Goal: Task Accomplishment & Management: Use online tool/utility

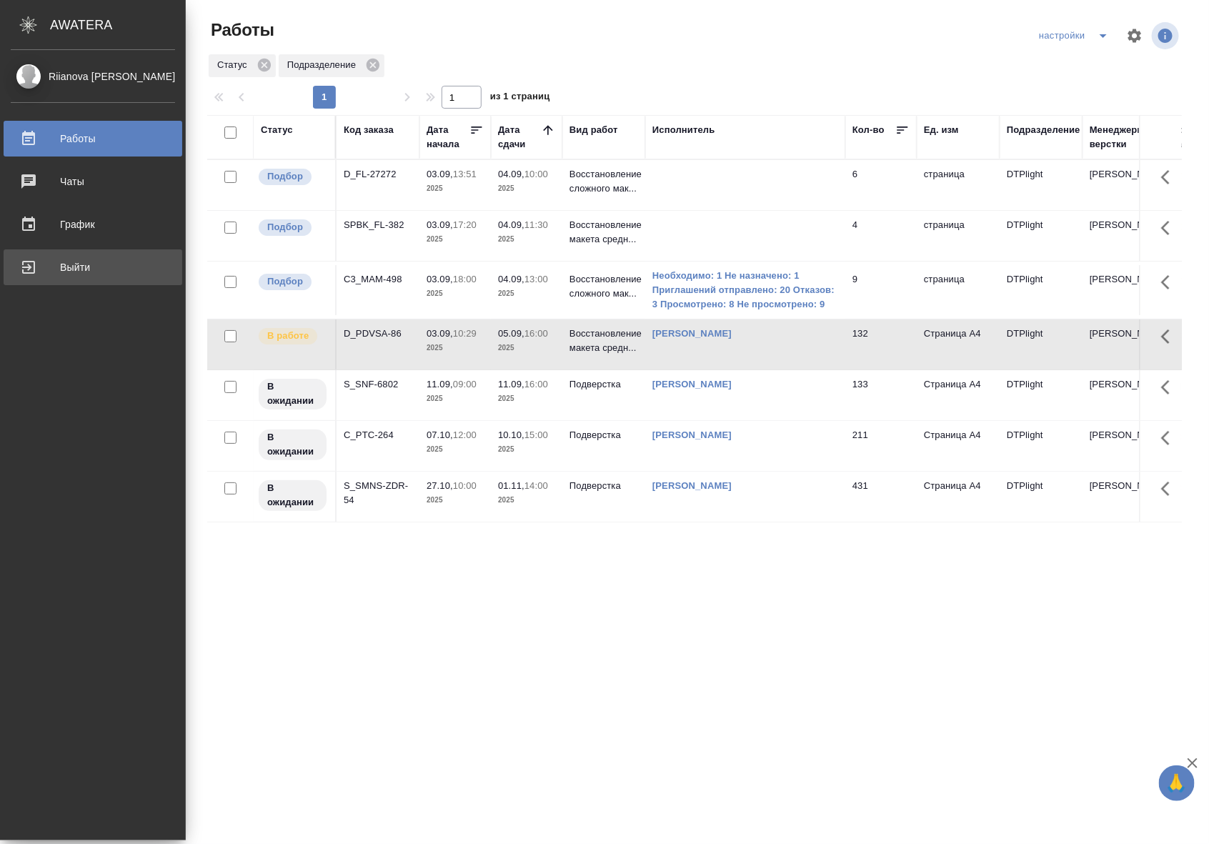
click at [26, 269] on div "Выйти" at bounding box center [93, 267] width 164 height 21
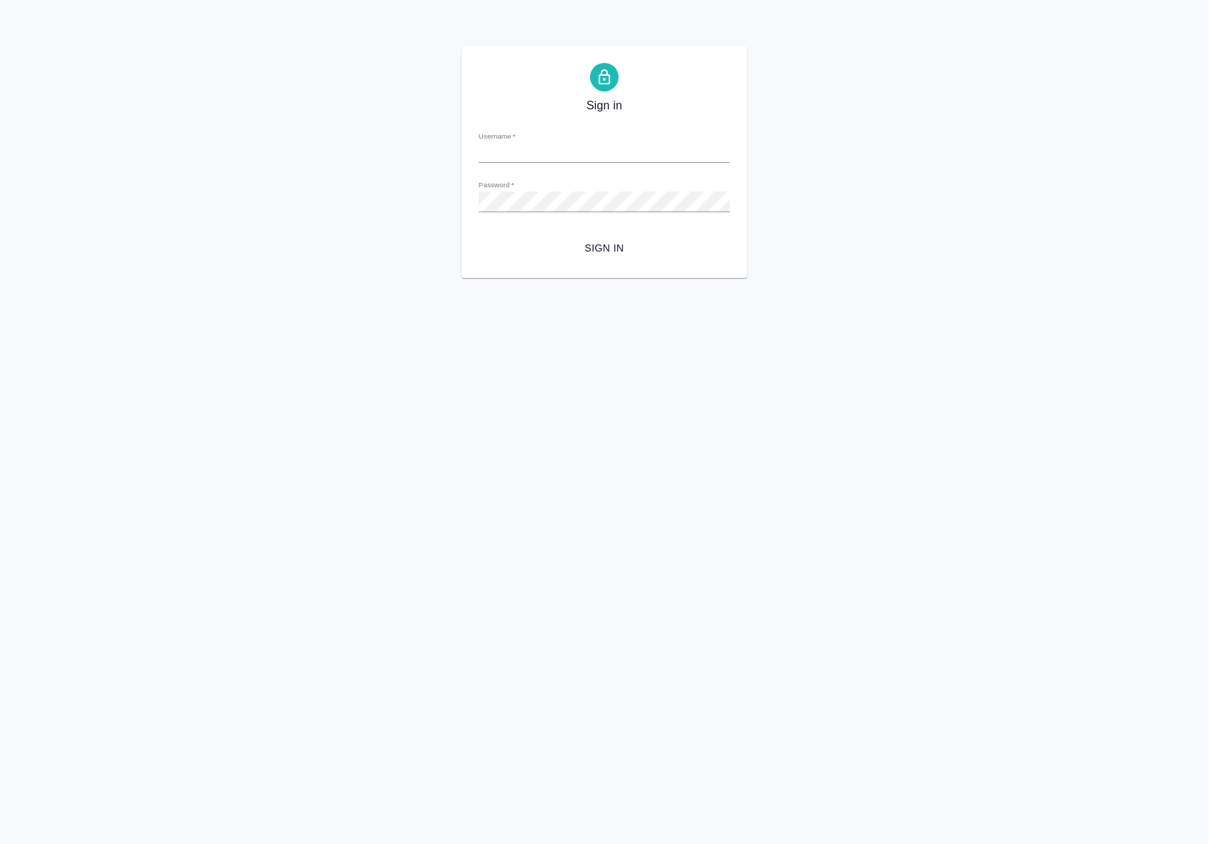
type input "a.riianova@awatera.com"
click at [593, 251] on span "Sign in" at bounding box center [604, 248] width 229 height 18
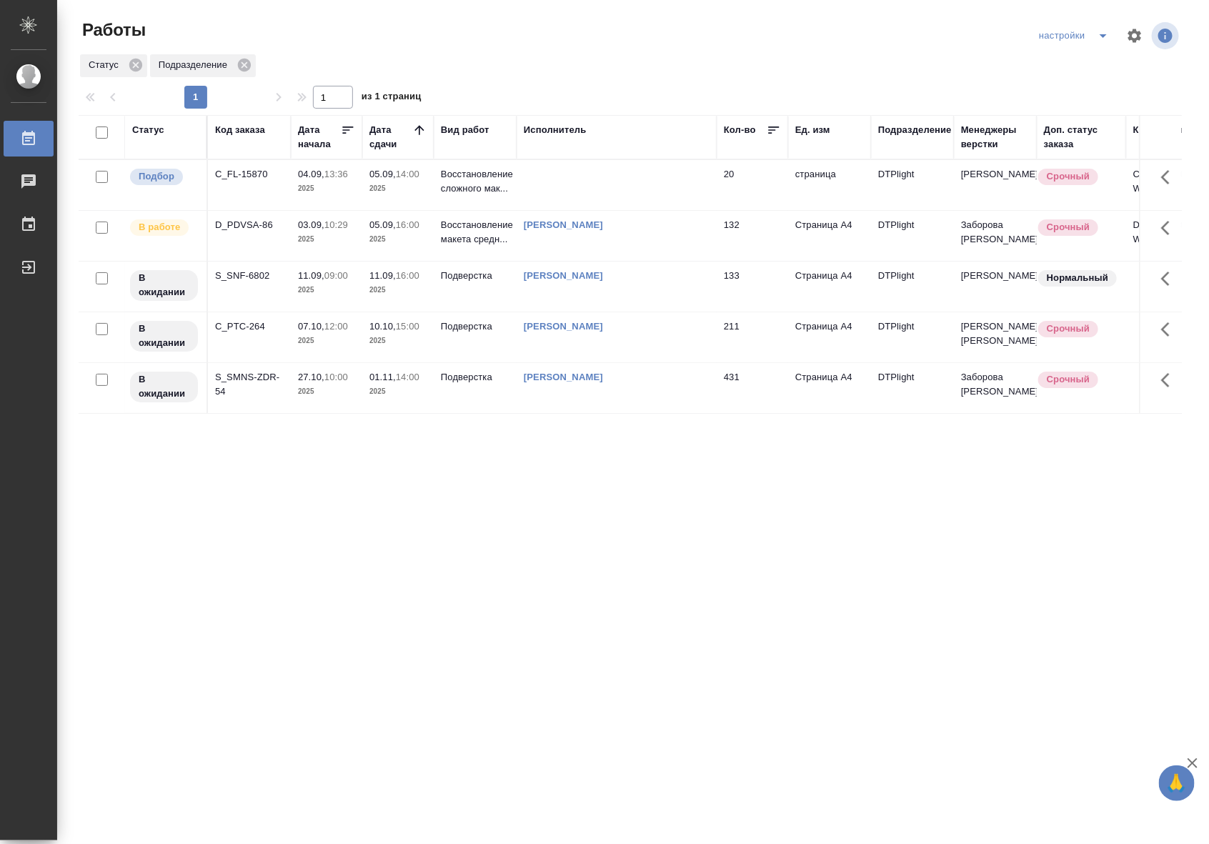
click at [722, 233] on td "132" at bounding box center [752, 236] width 71 height 50
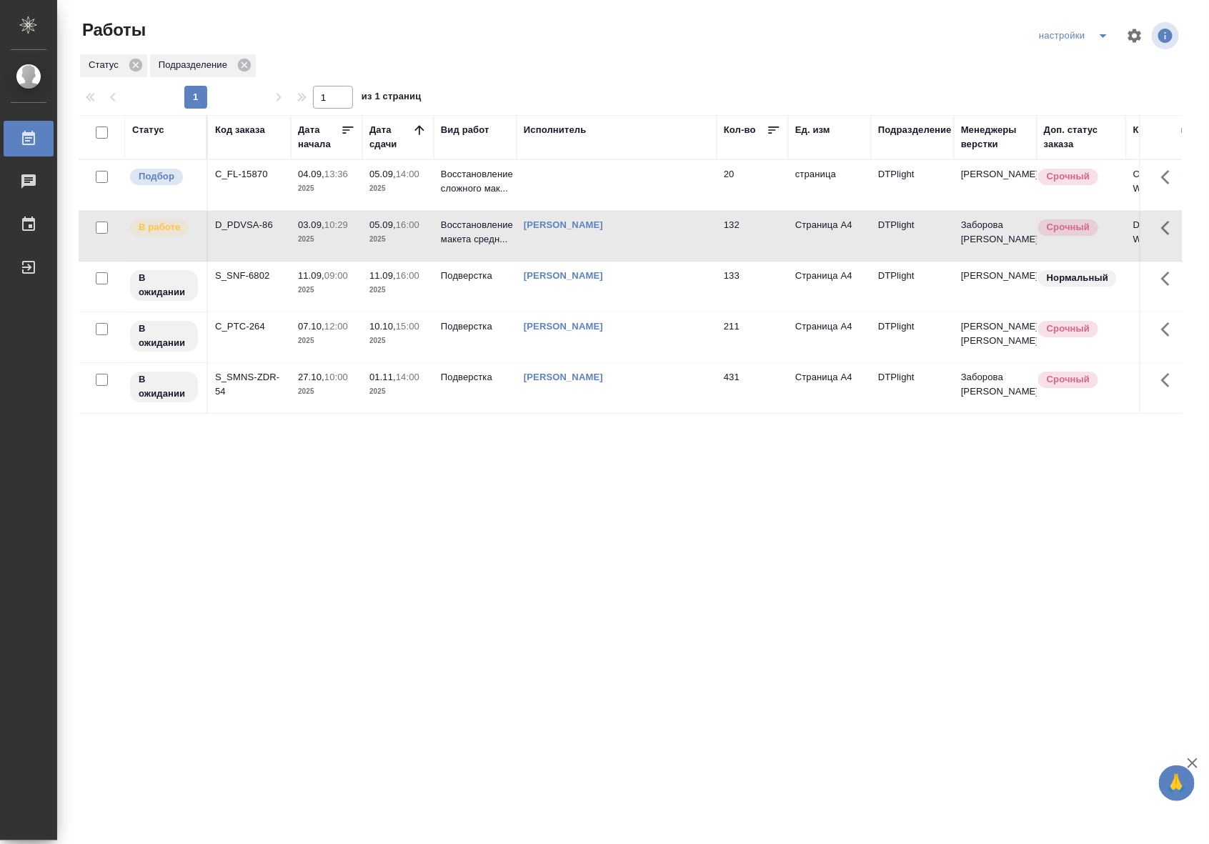
click at [722, 233] on td "132" at bounding box center [752, 236] width 71 height 50
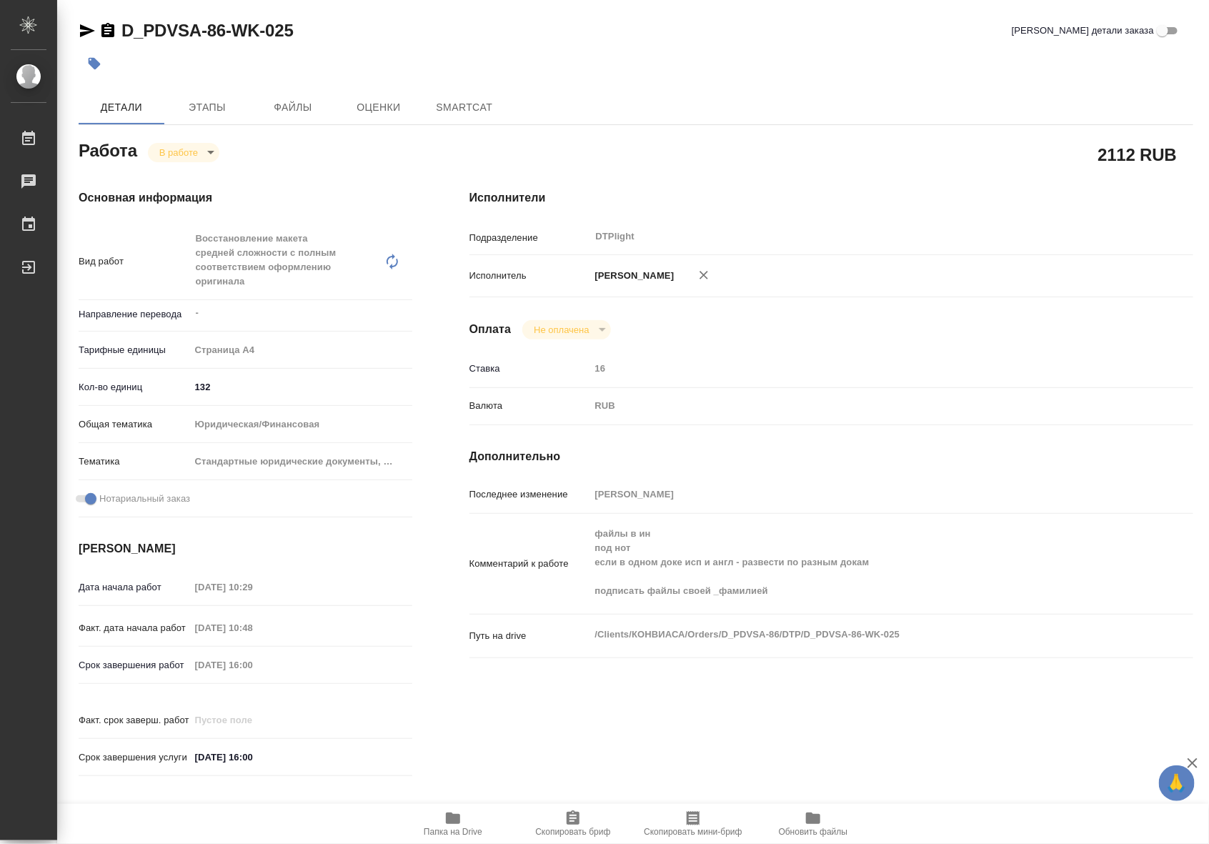
type textarea "x"
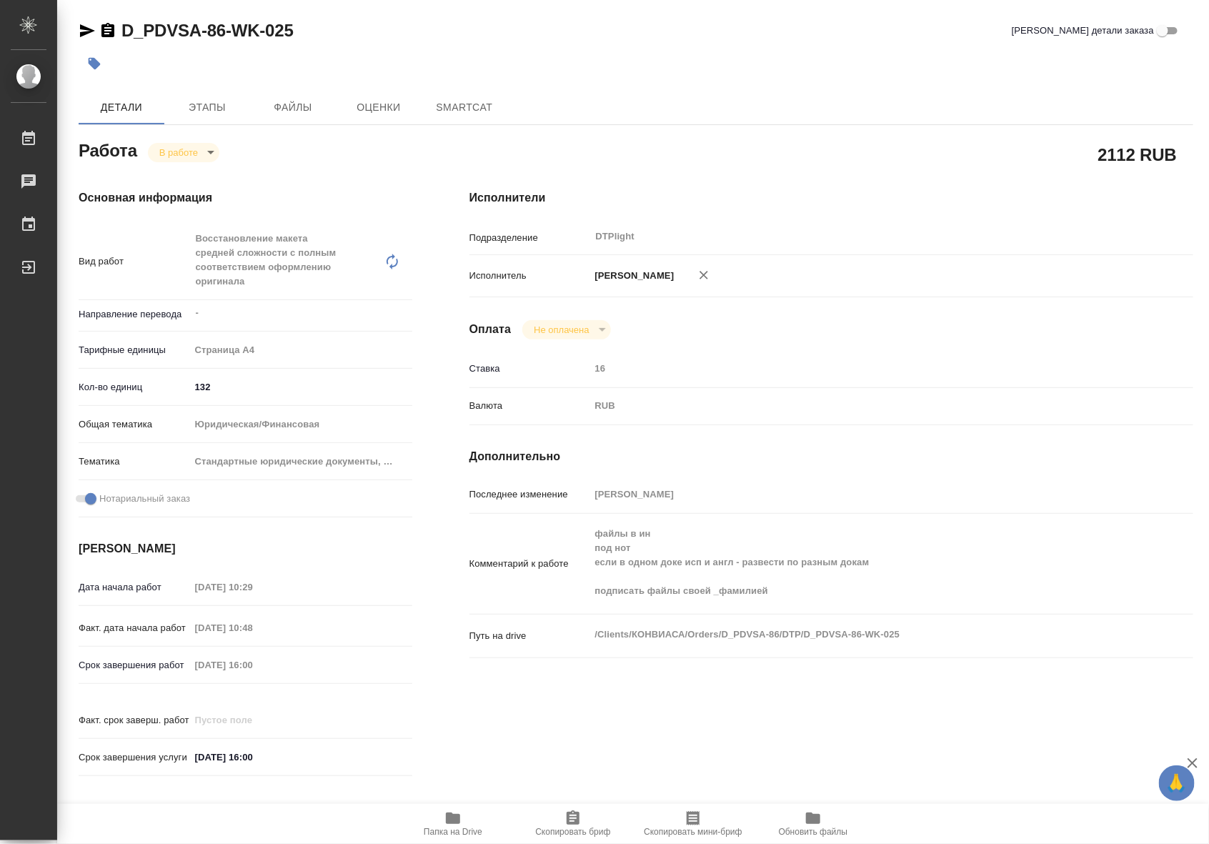
type textarea "x"
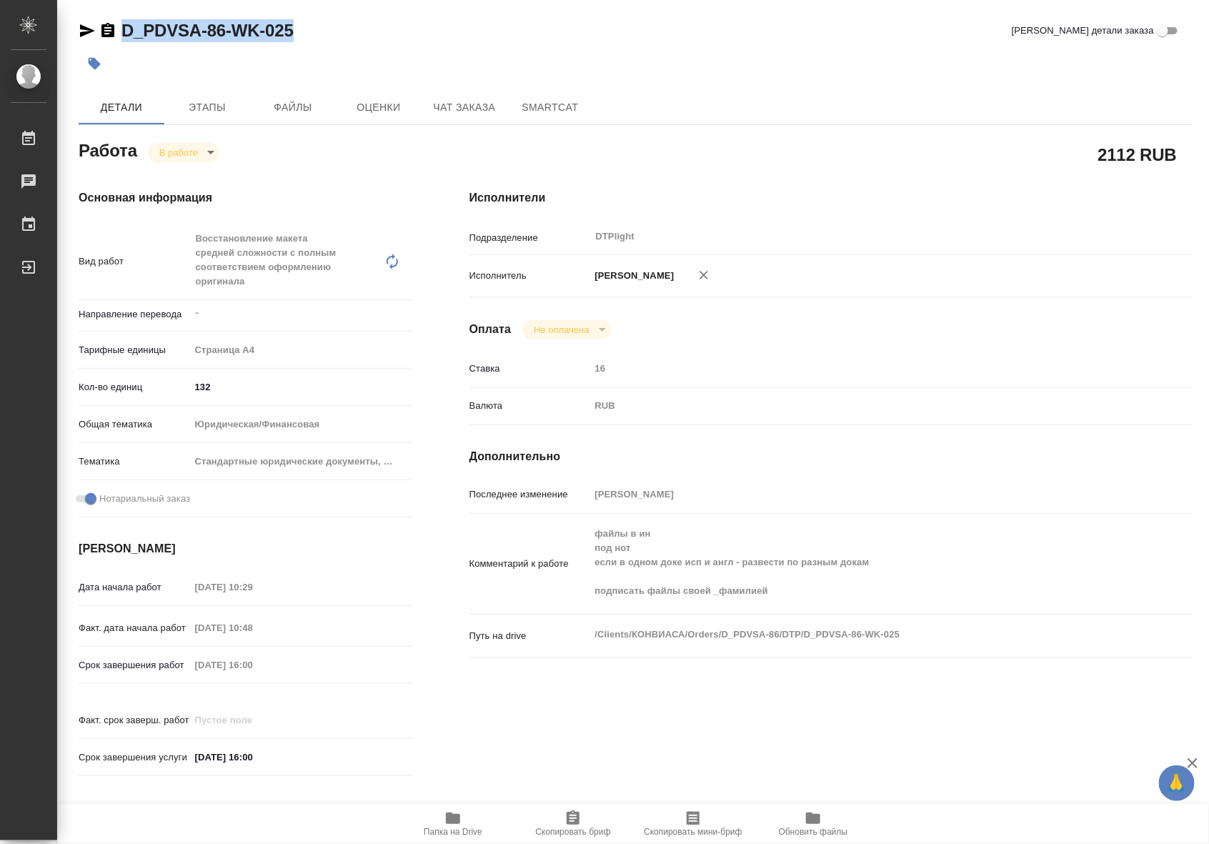
type textarea "x"
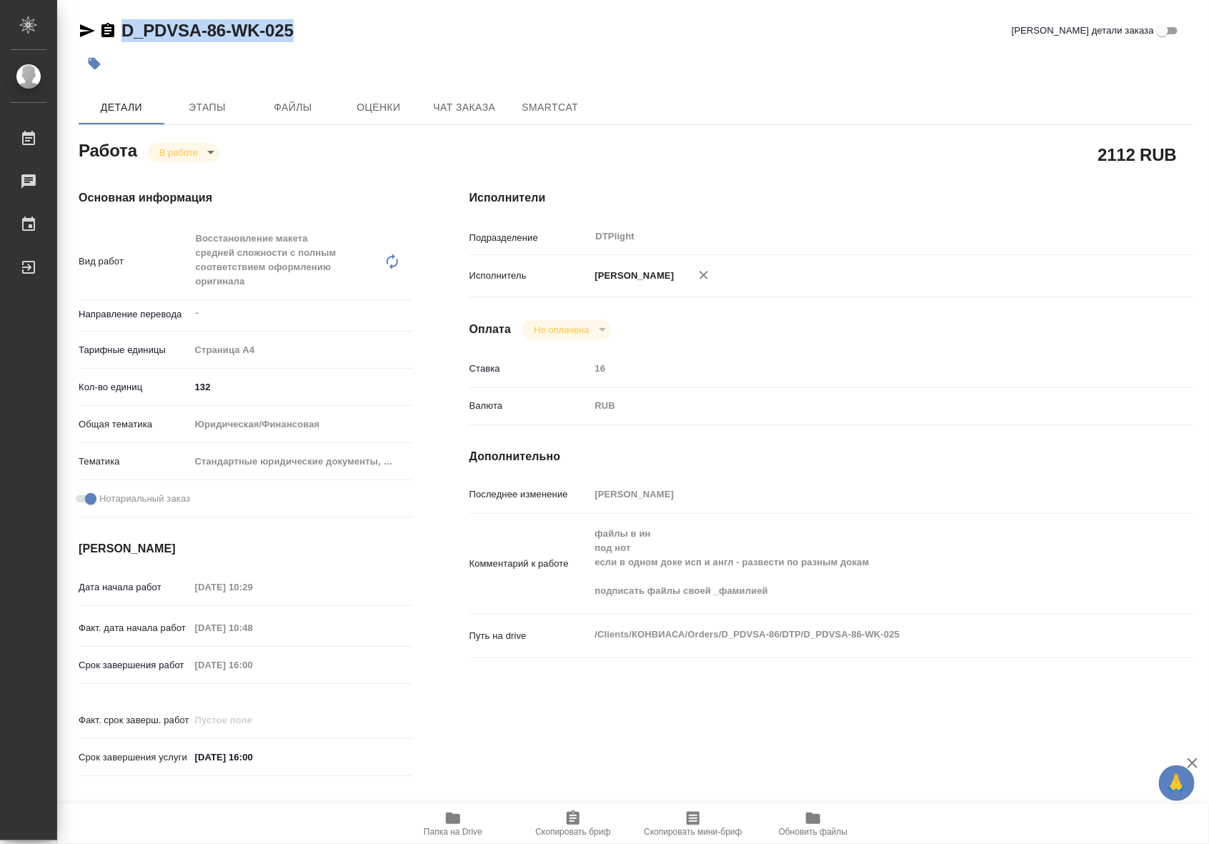
drag, startPoint x: 307, startPoint y: 31, endPoint x: 124, endPoint y: 30, distance: 183.7
click at [124, 30] on div "D_PDVSA-86-WK-025 [PERSON_NAME] детали заказа" at bounding box center [636, 30] width 1115 height 23
type textarea "x"
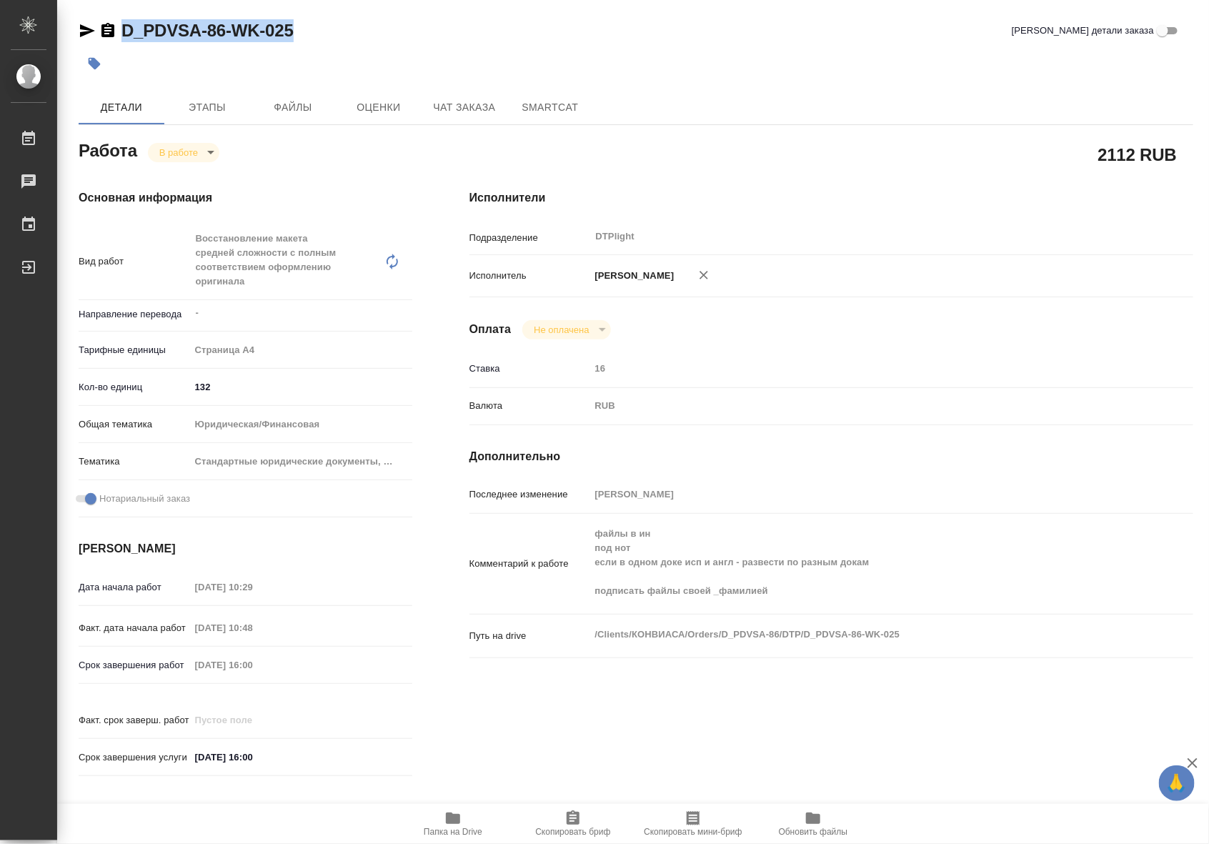
type textarea "x"
copy link "D_PDVSA-86-WK-025"
click at [451, 102] on span "Чат заказа" at bounding box center [464, 108] width 69 height 18
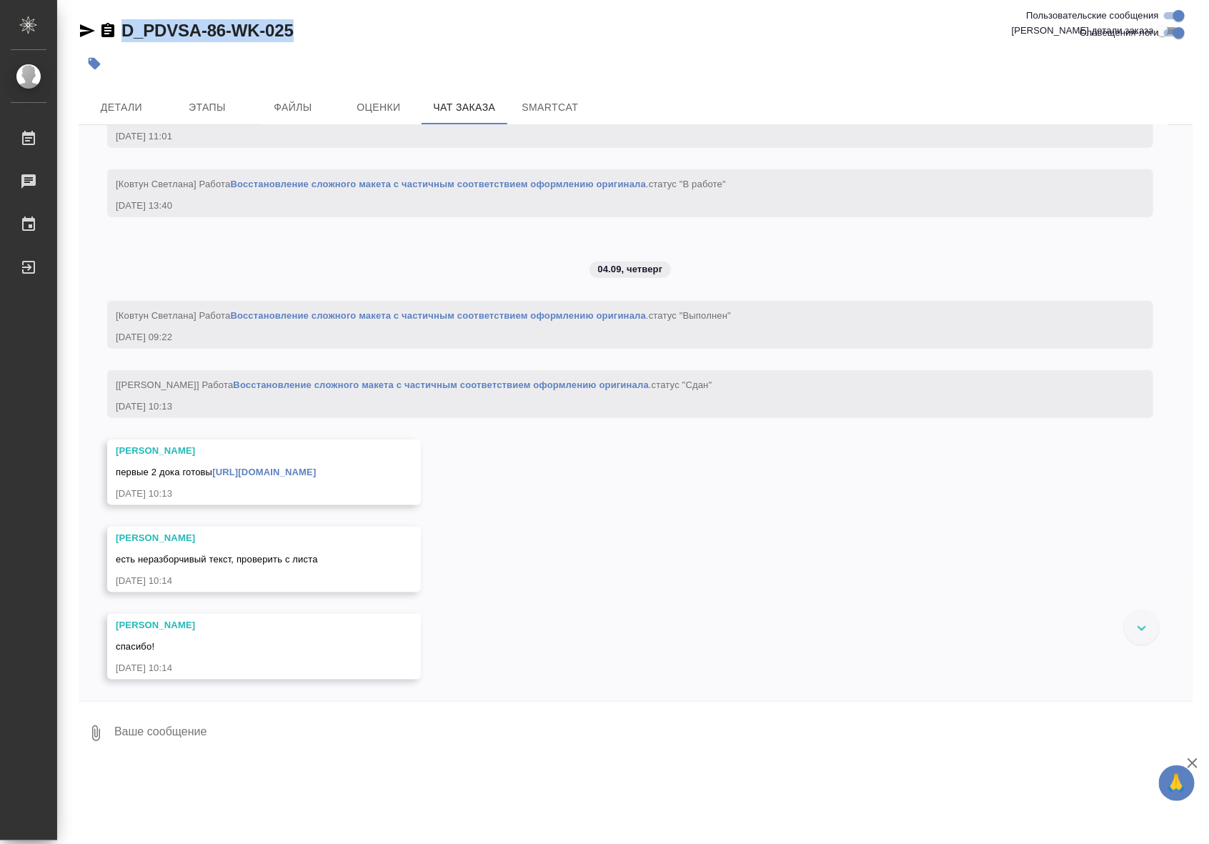
scroll to position [10498, 0]
click at [137, 100] on span "Детали" at bounding box center [121, 108] width 69 height 18
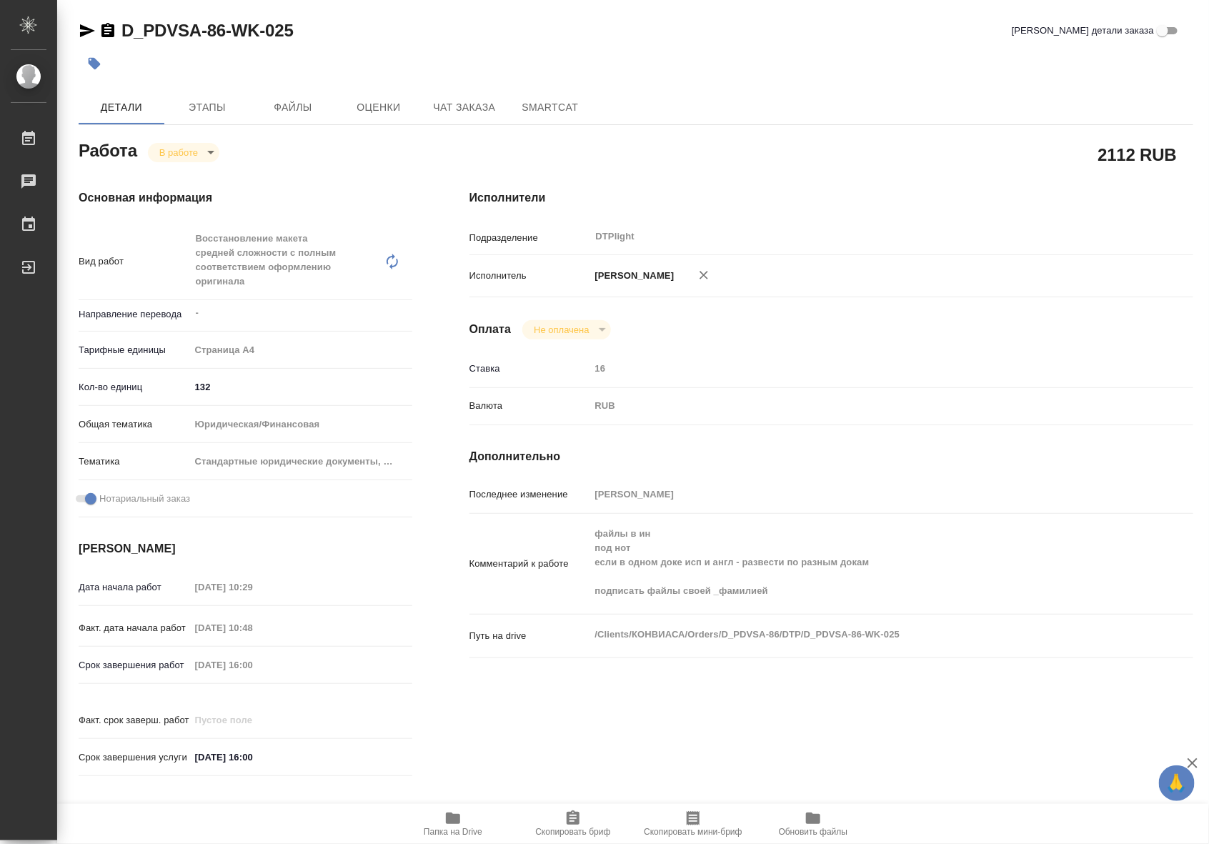
type textarea "x"
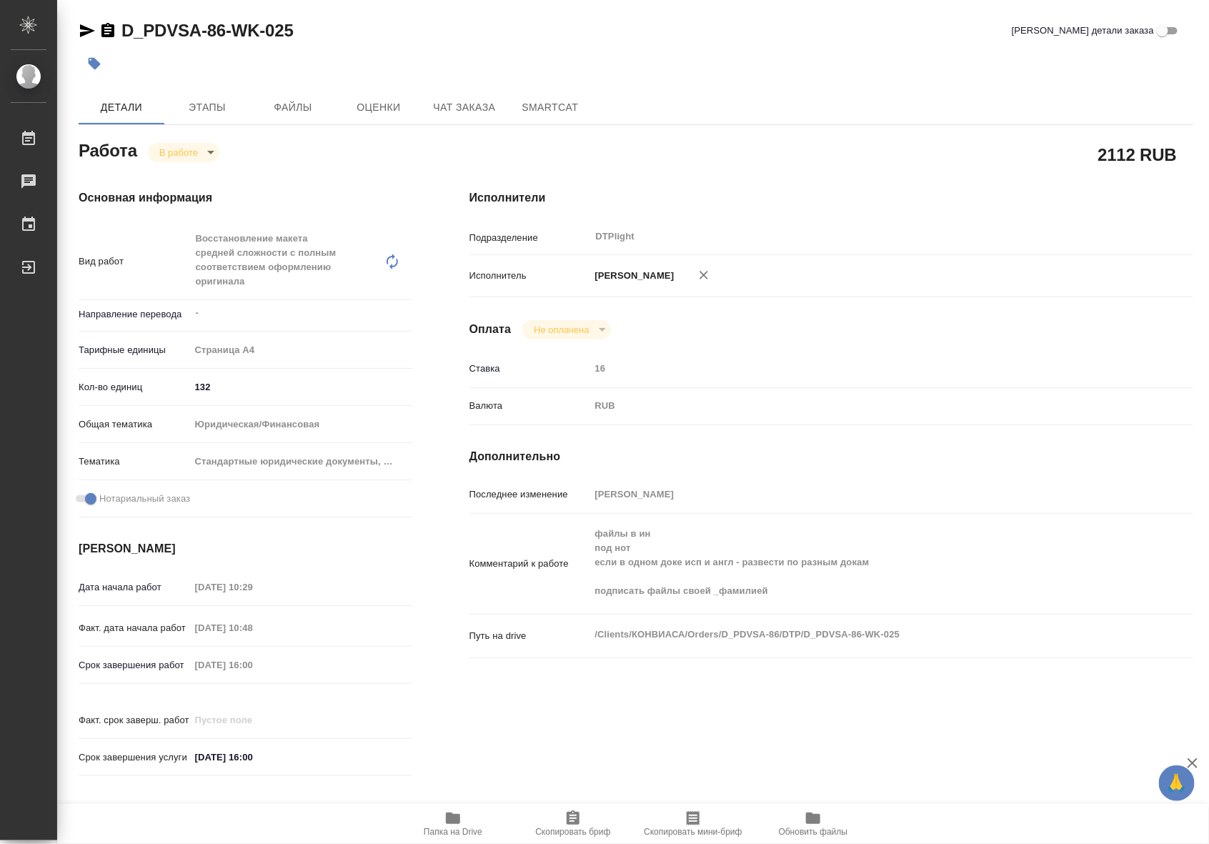
type textarea "x"
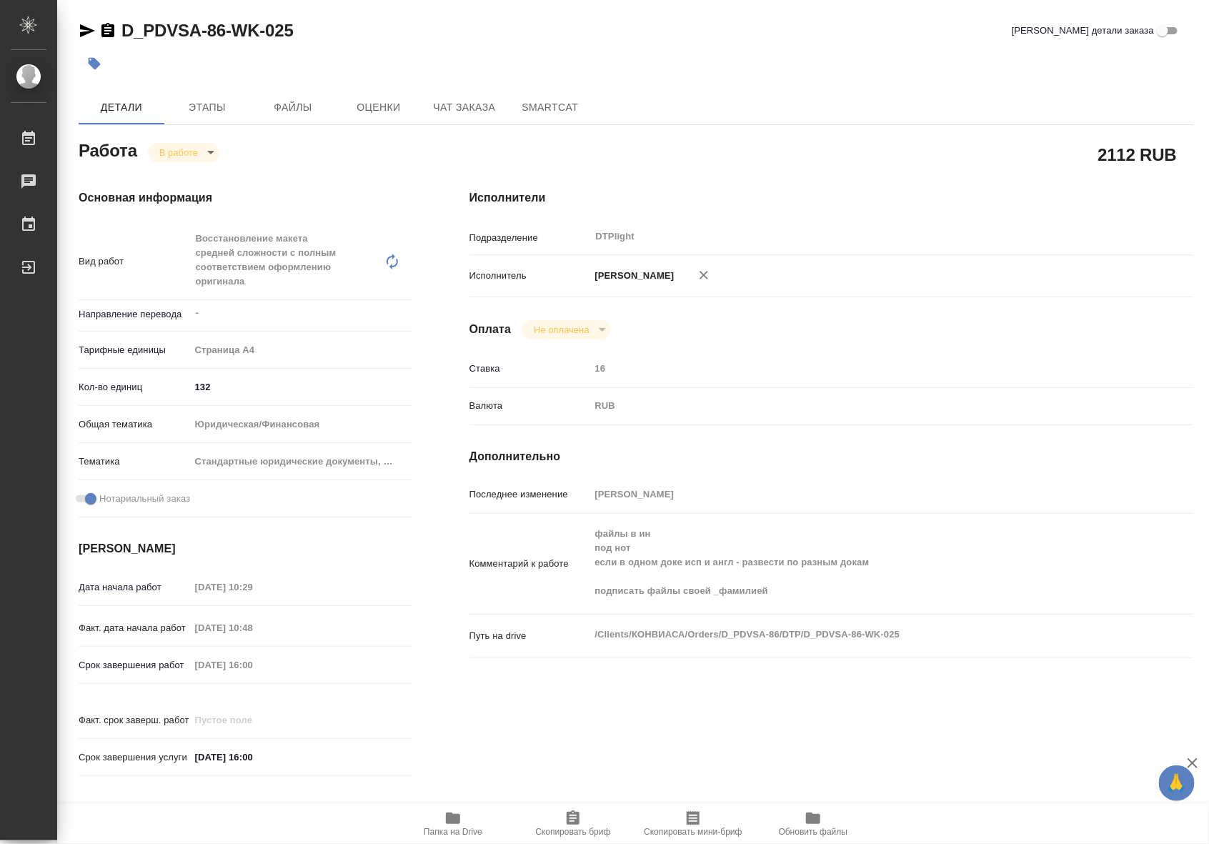
type textarea "x"
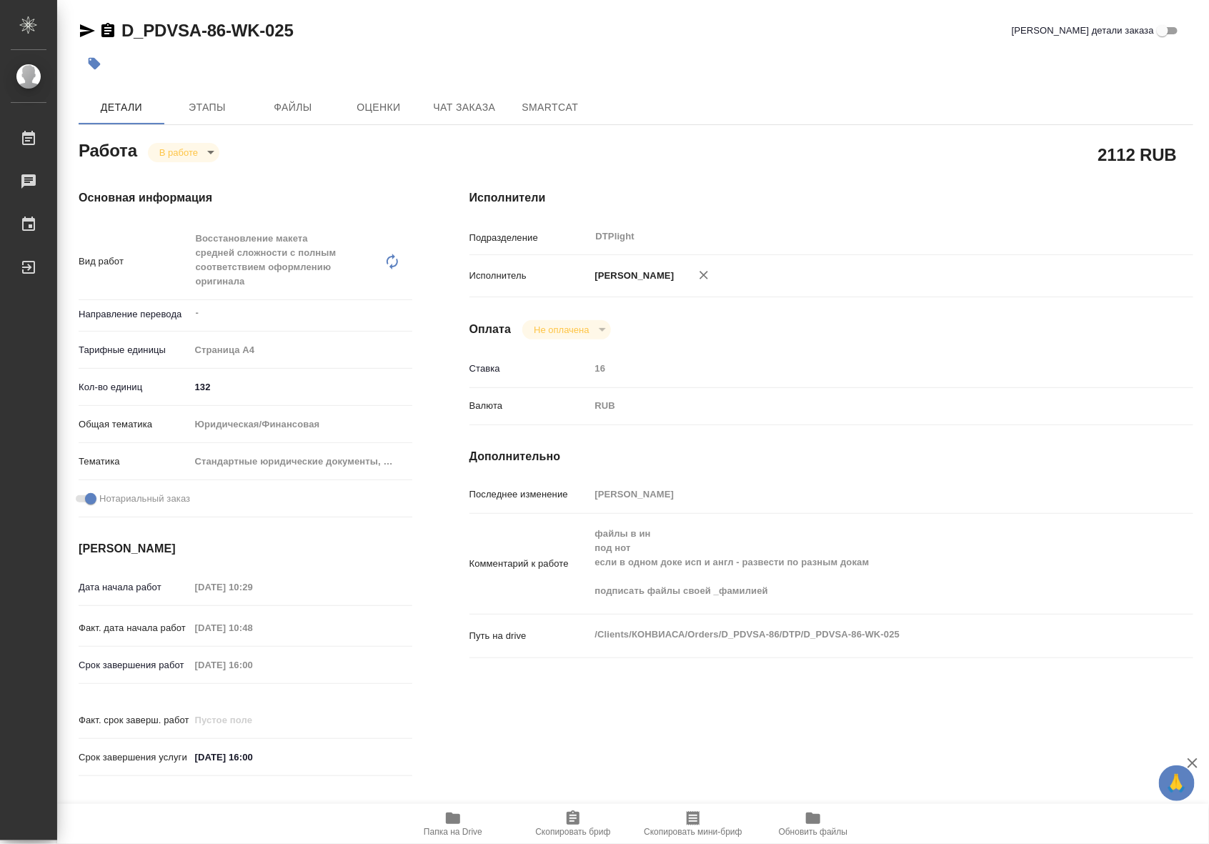
click at [467, 817] on span "Папка на Drive" at bounding box center [453, 823] width 103 height 27
click at [495, 101] on span "Чат заказа" at bounding box center [464, 108] width 69 height 18
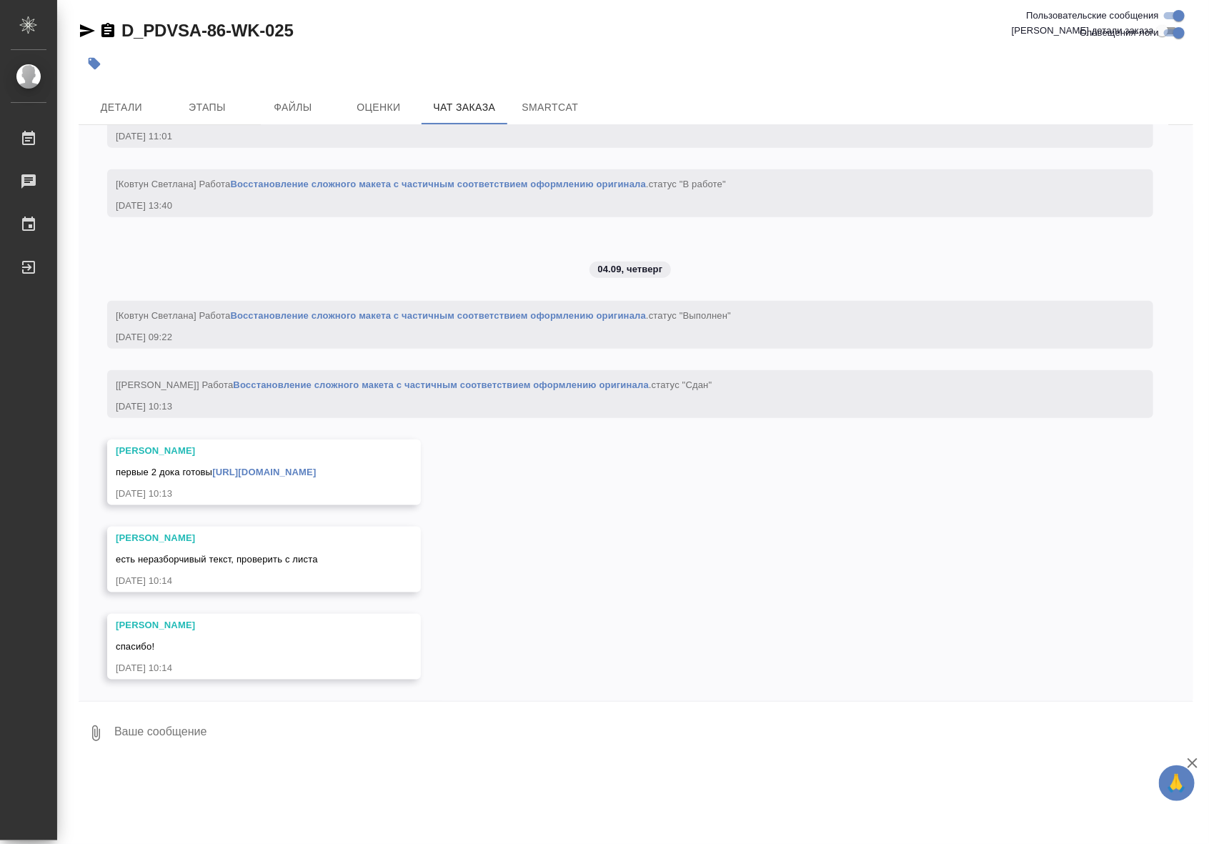
scroll to position [10498, 0]
click at [316, 476] on link "[URL][DOMAIN_NAME]" at bounding box center [264, 472] width 104 height 11
